Goal: Ask a question

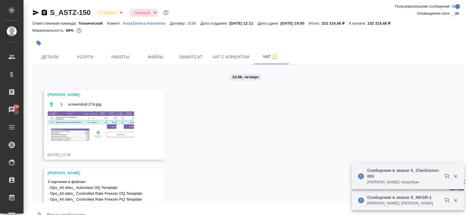
scroll to position [14, 0]
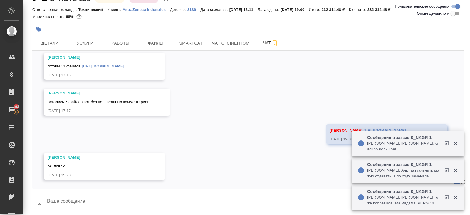
click at [132, 195] on textarea at bounding box center [254, 202] width 417 height 20
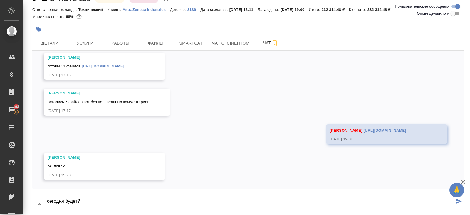
type textarea "сегодня будет?"
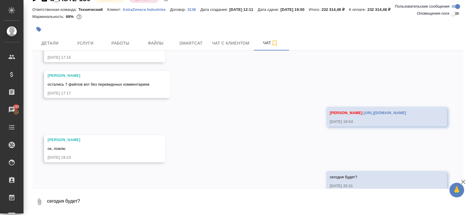
scroll to position [1239, 0]
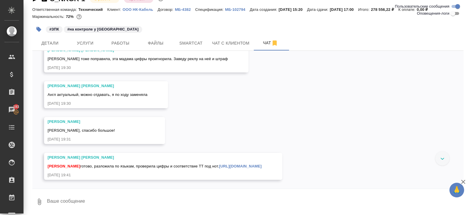
scroll to position [2016, 0]
click at [255, 164] on link "[URL][DOMAIN_NAME]" at bounding box center [240, 166] width 43 height 4
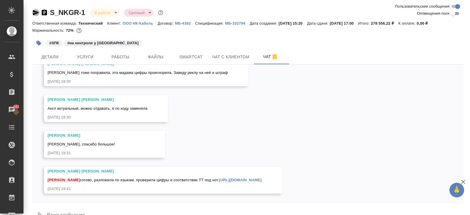
click at [37, 14] on icon "button" at bounding box center [35, 12] width 7 height 7
click at [103, 13] on body "🙏 .cls-1 fill:#fff; AWATERA Belyakova Yulia Клиенты Спецификации Заказы 193 Чат…" at bounding box center [235, 107] width 470 height 215
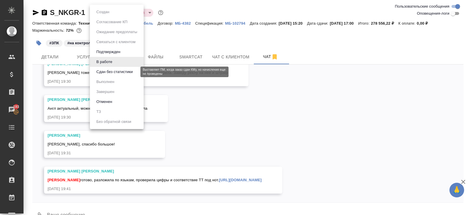
click at [107, 73] on button "Сдан без статистики" at bounding box center [115, 72] width 40 height 6
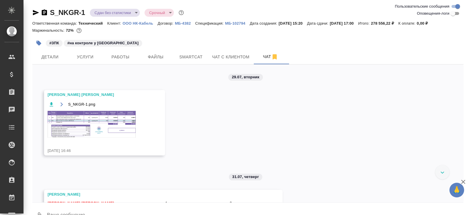
scroll to position [436, 0]
